Goal: Book appointment/travel/reservation

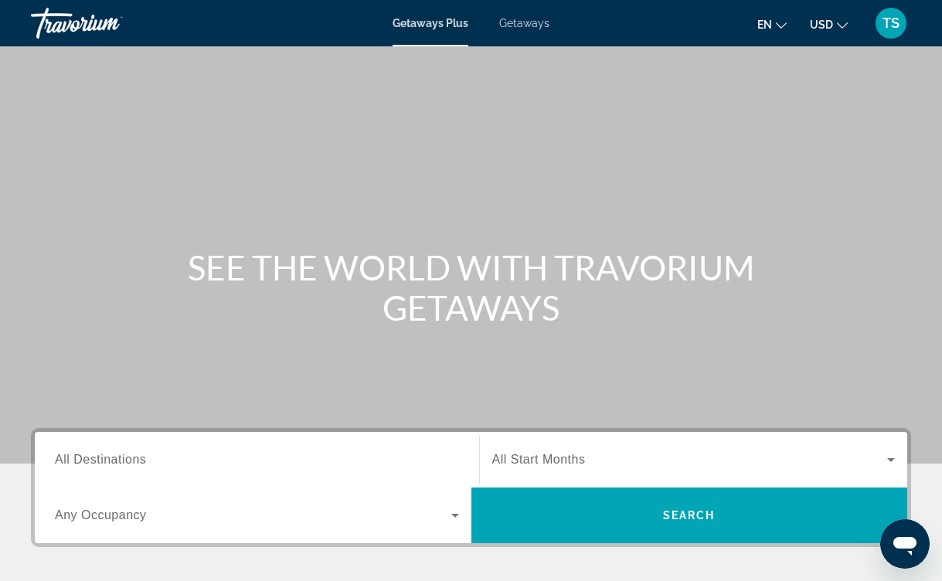
click at [530, 20] on span "Getaways" at bounding box center [524, 23] width 50 height 12
click at [447, 24] on span "Getaways Plus" at bounding box center [430, 23] width 75 height 12
click at [196, 455] on input "Destination All Destinations" at bounding box center [257, 461] width 404 height 19
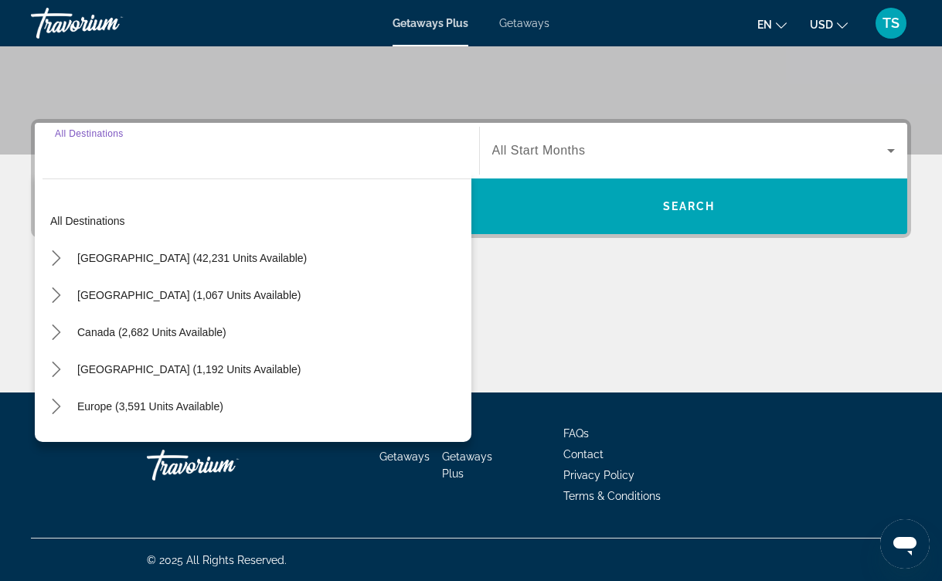
scroll to position [310, 0]
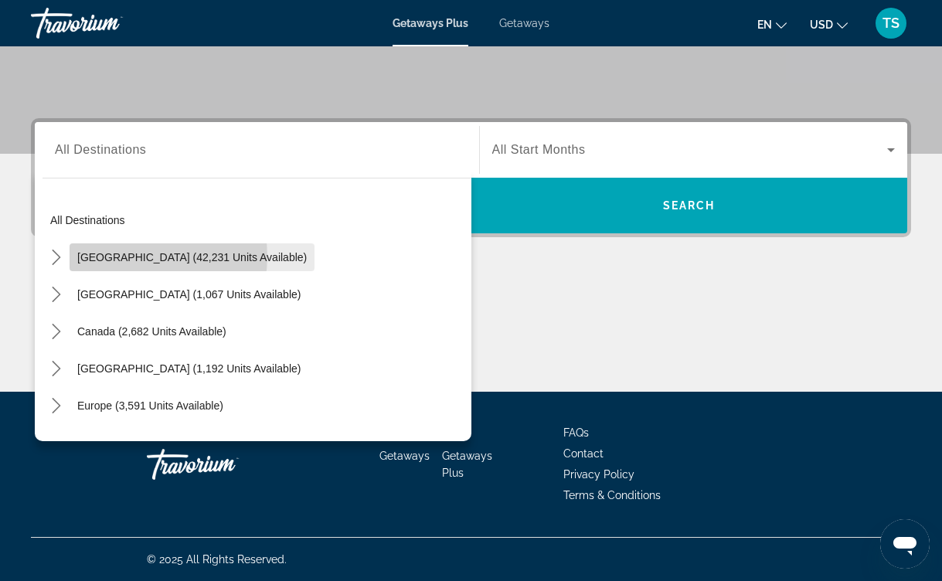
click at [138, 257] on span "[GEOGRAPHIC_DATA] (42,231 units available)" at bounding box center [192, 257] width 230 height 12
type input "**********"
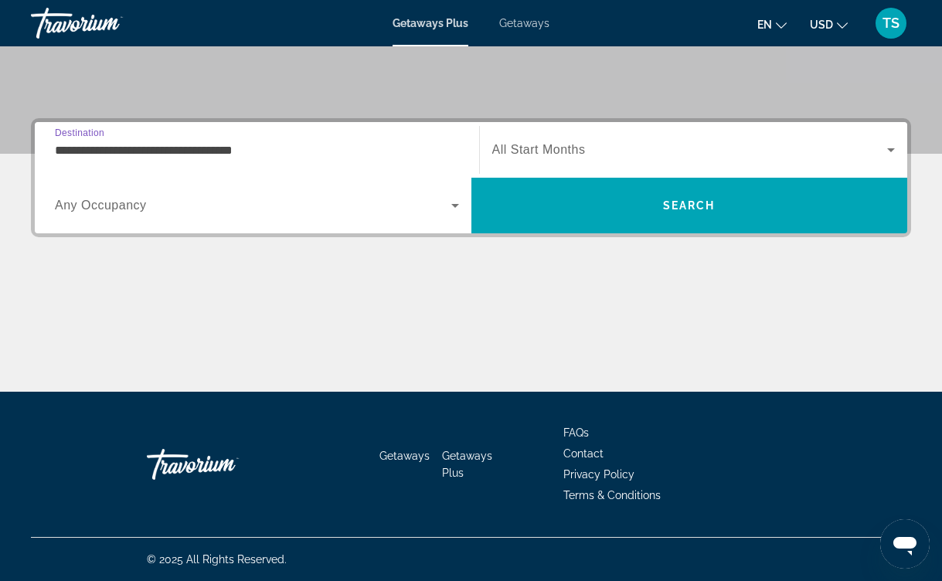
click at [451, 210] on icon "Search widget" at bounding box center [455, 205] width 19 height 19
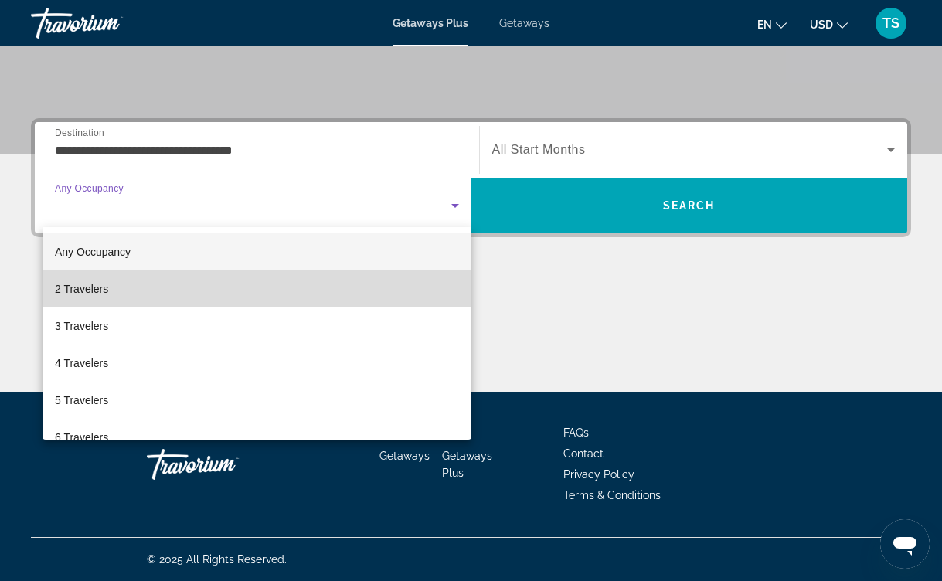
click at [283, 278] on mat-option "2 Travelers" at bounding box center [257, 289] width 429 height 37
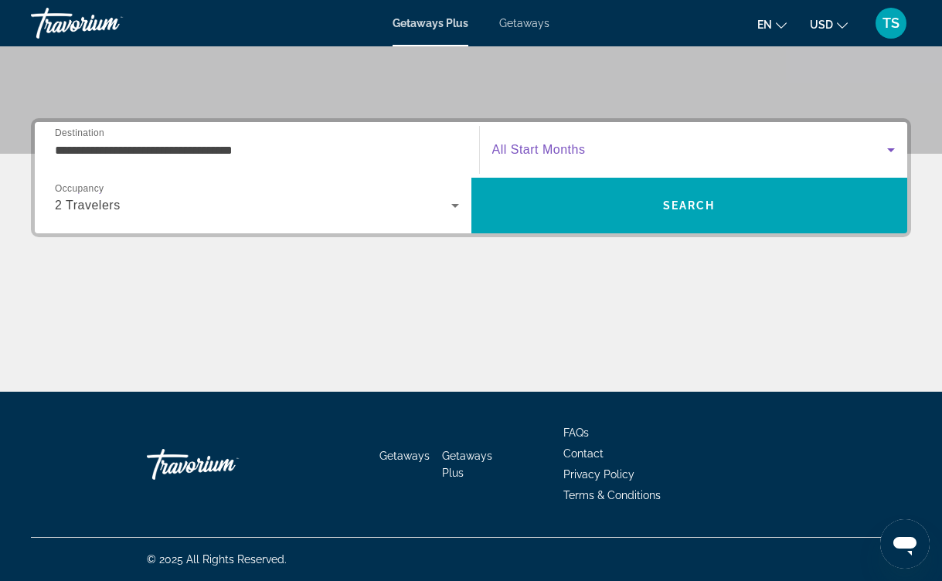
click at [883, 148] on icon "Search widget" at bounding box center [891, 150] width 19 height 19
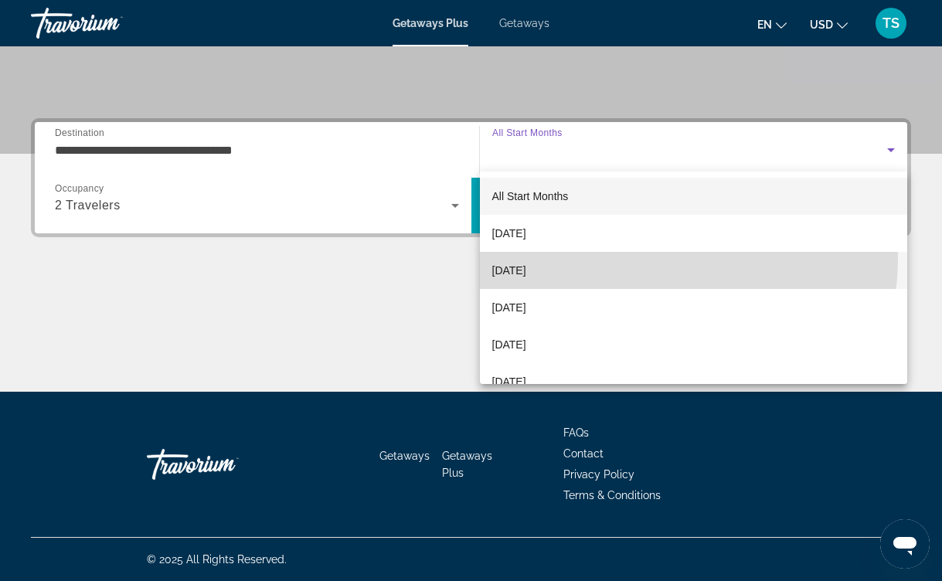
click at [664, 259] on mat-option "[DATE]" at bounding box center [694, 270] width 428 height 37
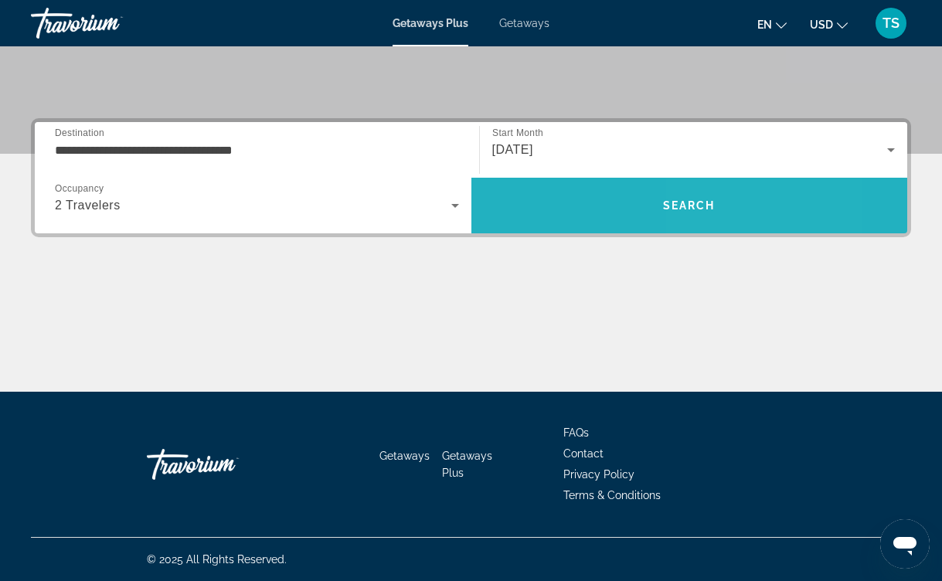
click at [728, 206] on span "Search" at bounding box center [690, 205] width 437 height 37
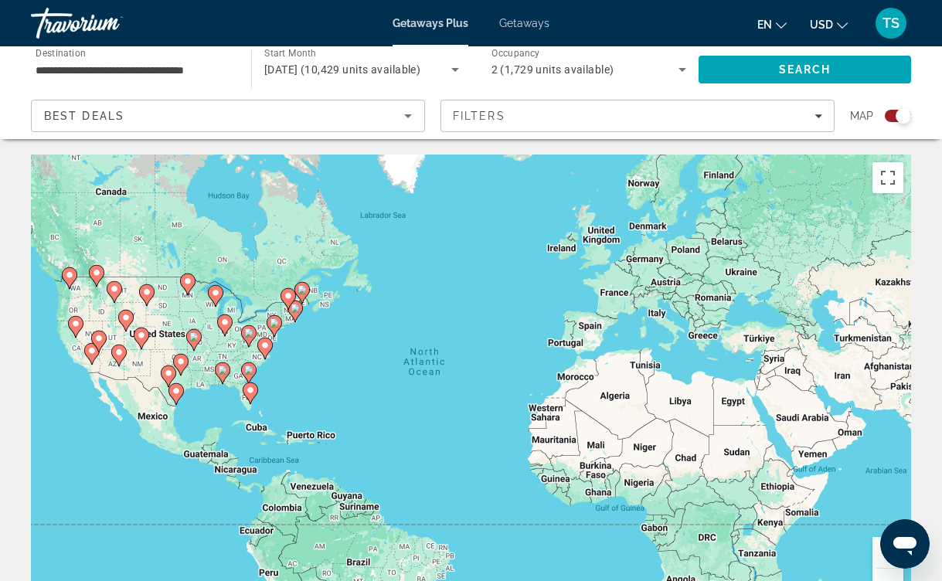
click at [904, 117] on div "Search widget" at bounding box center [903, 115] width 15 height 15
